Goal: Navigation & Orientation: Find specific page/section

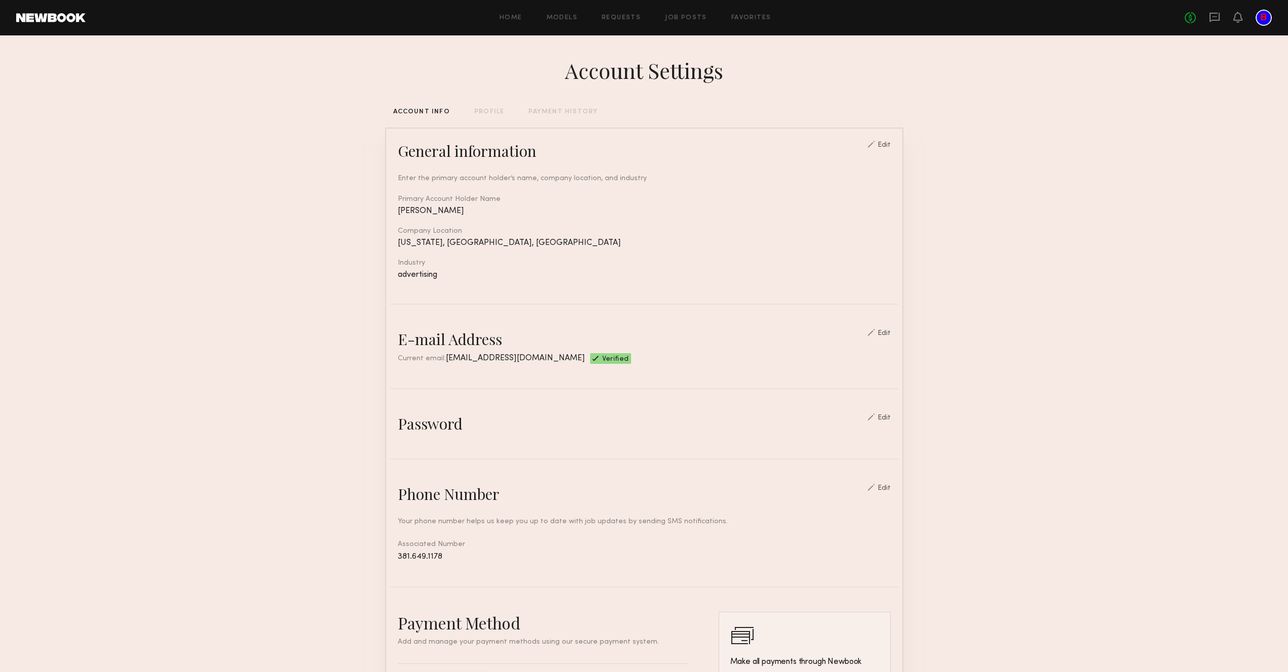
scroll to position [237, 0]
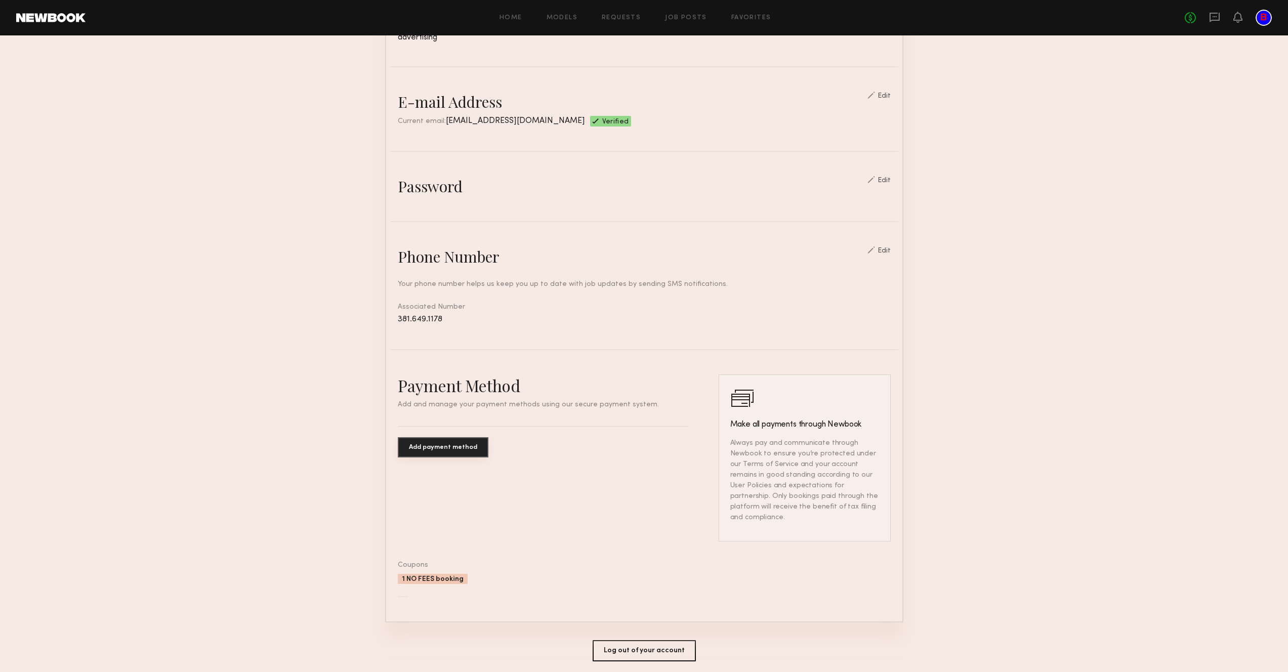
click at [439, 441] on button "Add payment method" at bounding box center [443, 447] width 91 height 20
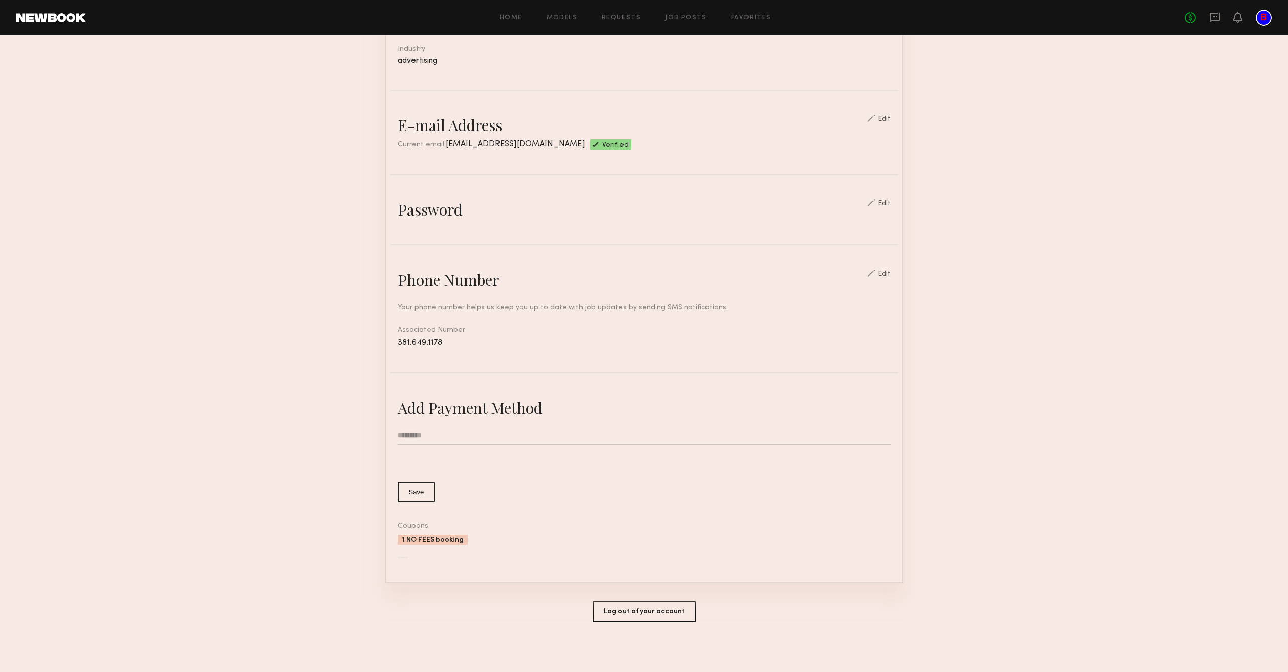
click at [445, 435] on input "text" at bounding box center [644, 435] width 493 height 19
click at [508, 405] on div "Add Payment Method" at bounding box center [644, 408] width 493 height 20
click at [440, 542] on div "1 NO FEES booking" at bounding box center [433, 540] width 70 height 10
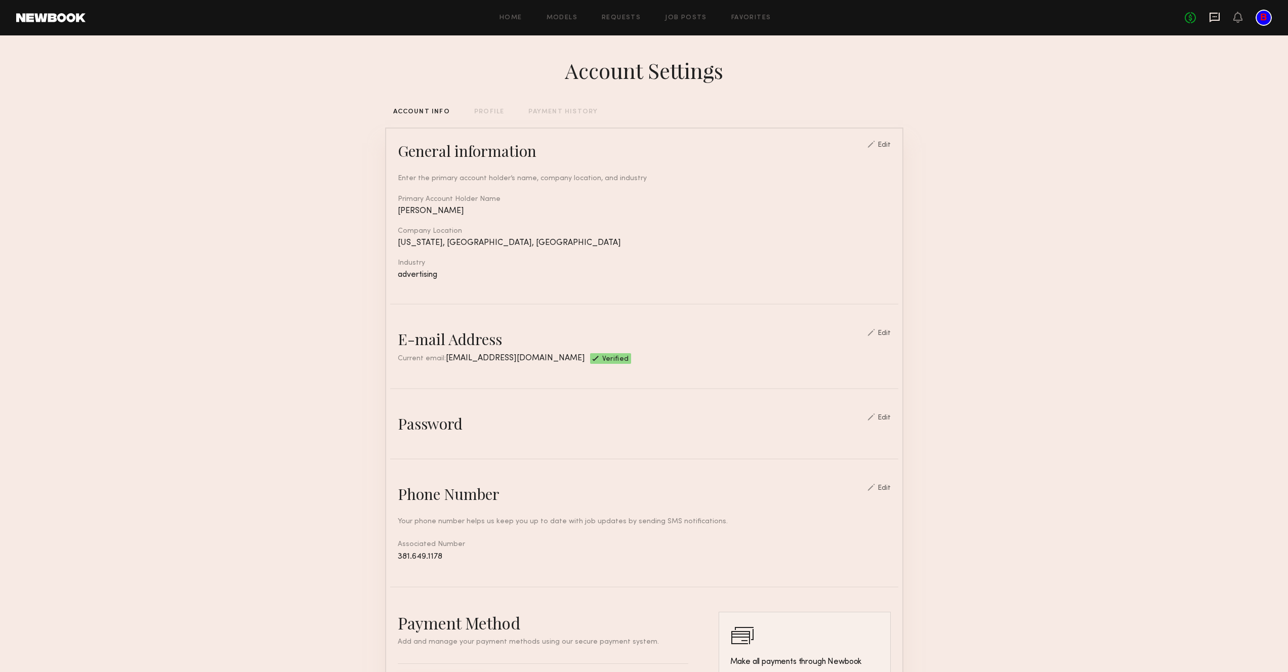
click at [1212, 18] on icon at bounding box center [1214, 17] width 11 height 11
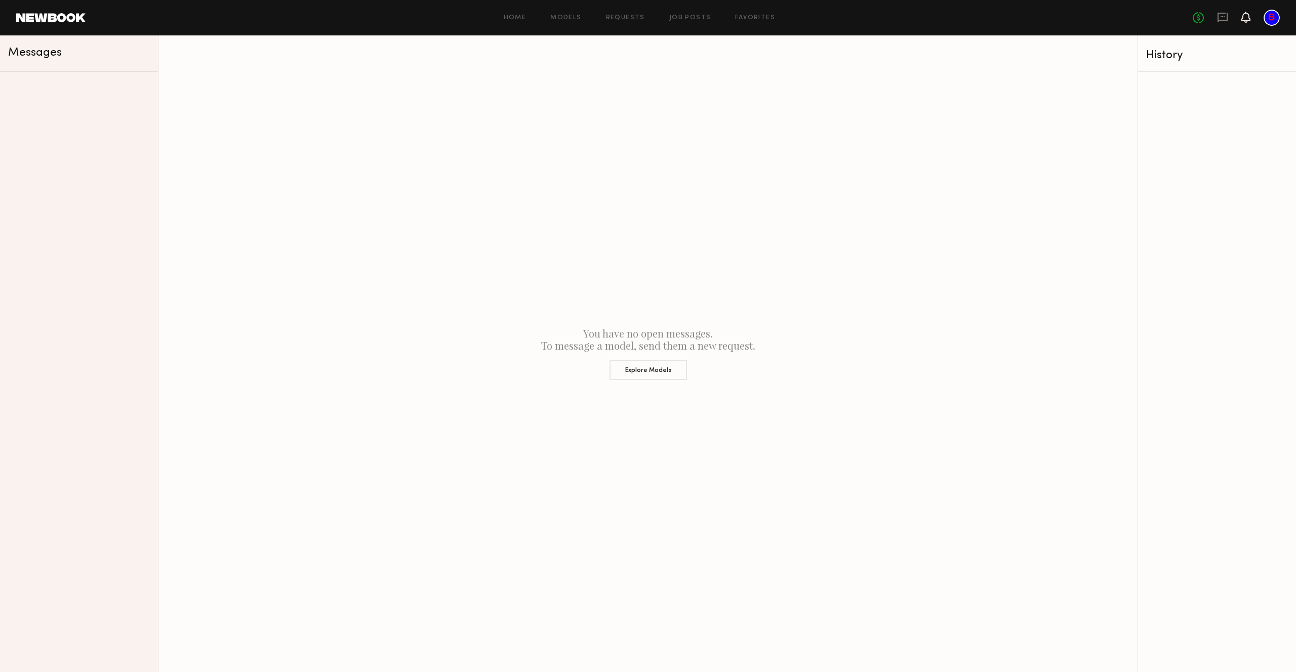
click at [1246, 18] on icon at bounding box center [1246, 16] width 8 height 7
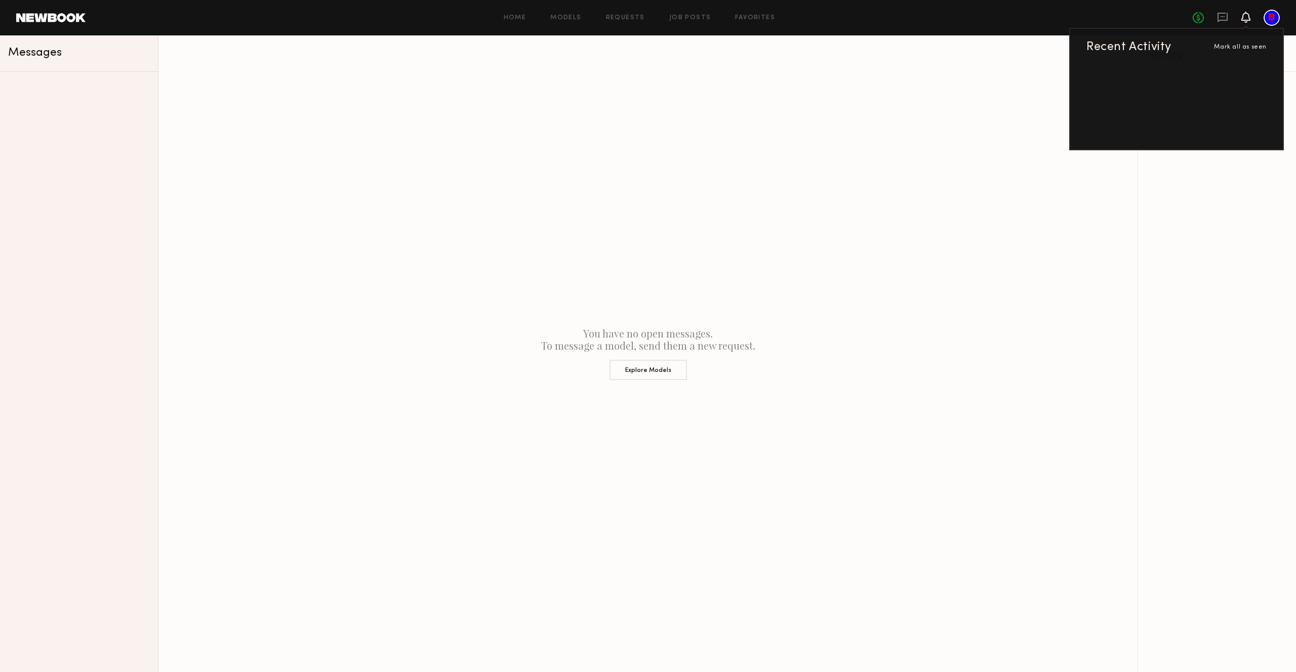
click at [1246, 18] on icon at bounding box center [1246, 16] width 8 height 7
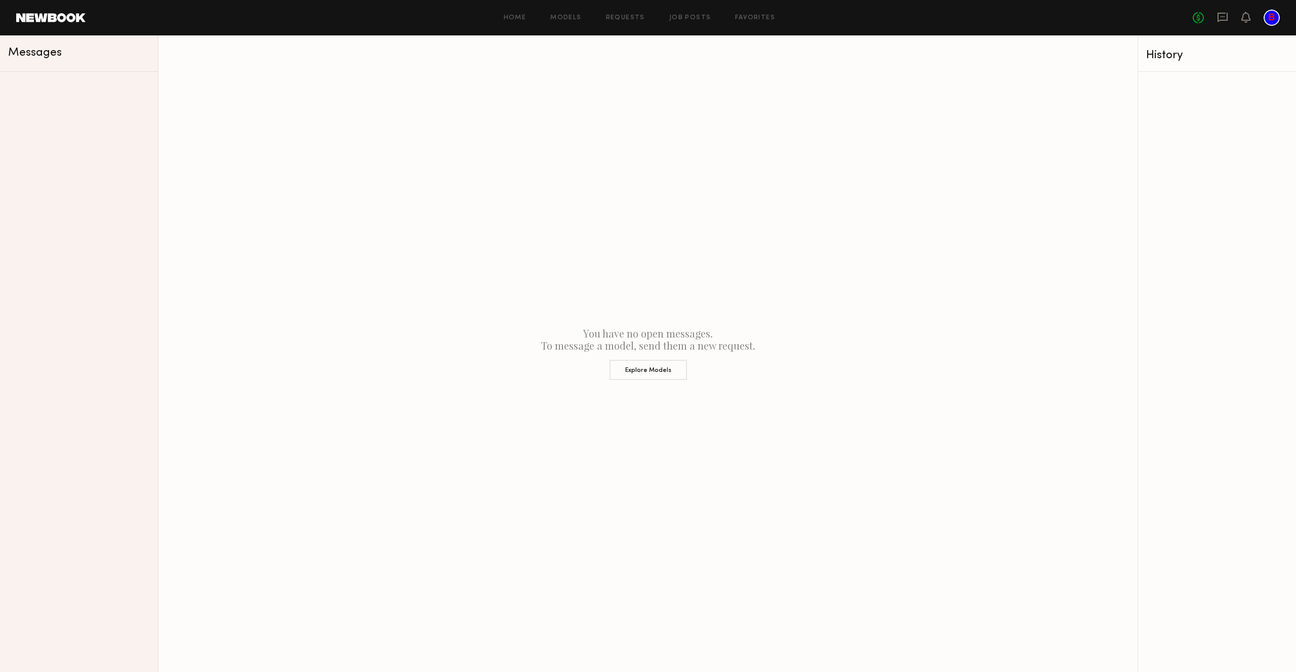
click at [681, 13] on div "Home Models Requests Job Posts Favorites Sign Out No fees up to $5,000" at bounding box center [683, 18] width 1194 height 16
click at [681, 17] on link "Job Posts" at bounding box center [690, 18] width 42 height 7
